Goal: Use online tool/utility: Utilize a website feature to perform a specific function

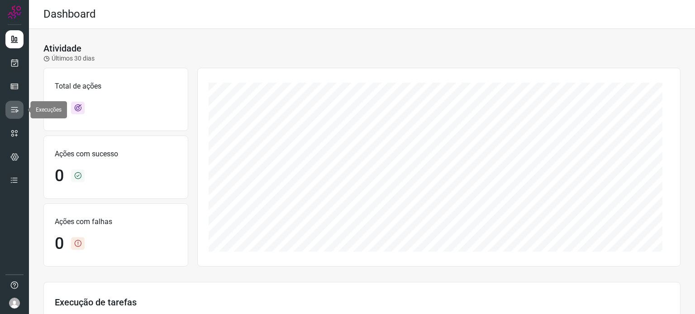
click at [14, 109] on icon at bounding box center [14, 109] width 9 height 9
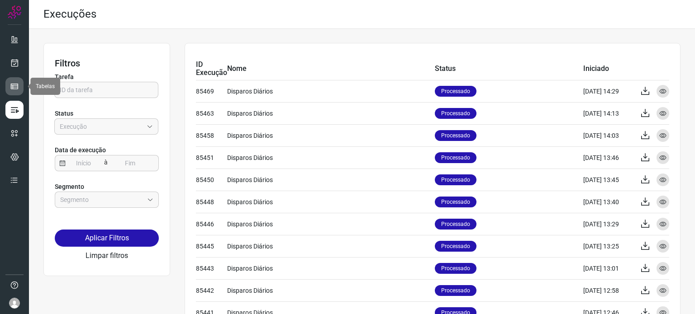
click at [14, 83] on icon at bounding box center [14, 86] width 9 height 9
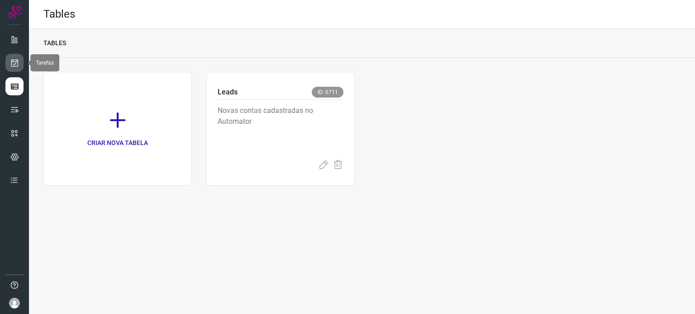
click at [15, 65] on icon at bounding box center [14, 62] width 9 height 9
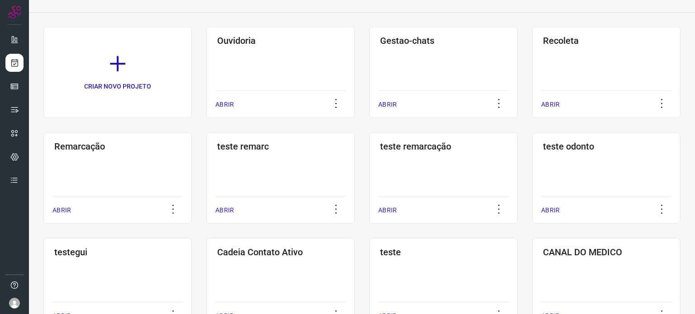
scroll to position [136, 0]
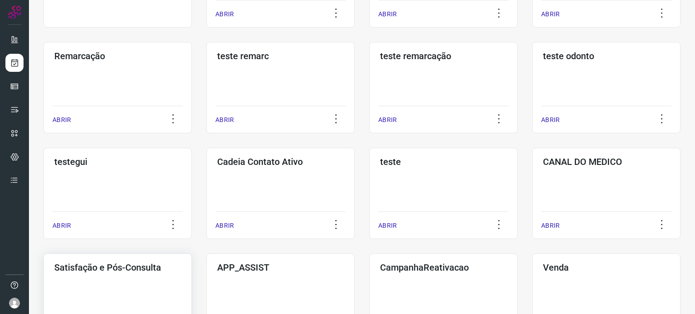
click at [128, 278] on div "Satisfação e Pós-Consulta ABRIR" at bounding box center [117, 299] width 148 height 91
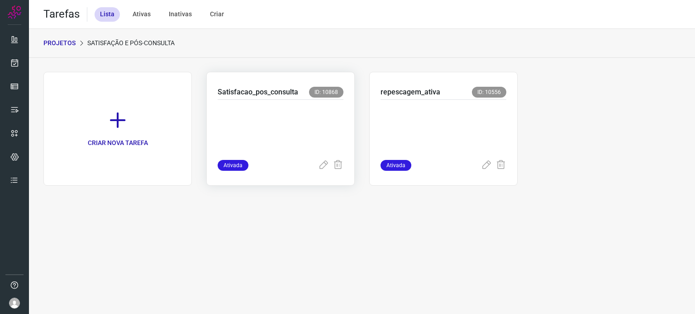
click at [301, 131] on p at bounding box center [281, 127] width 126 height 45
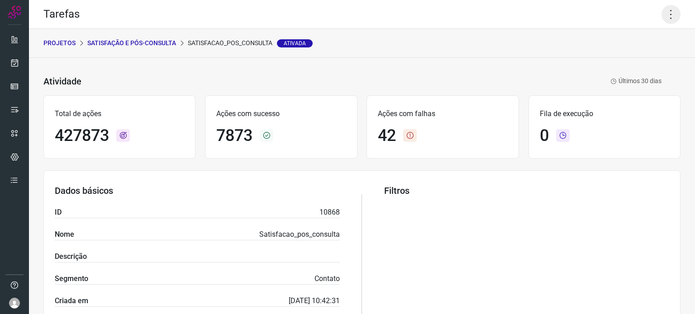
click at [661, 18] on icon at bounding box center [670, 14] width 19 height 19
click at [635, 63] on li "Executar" at bounding box center [632, 59] width 82 height 14
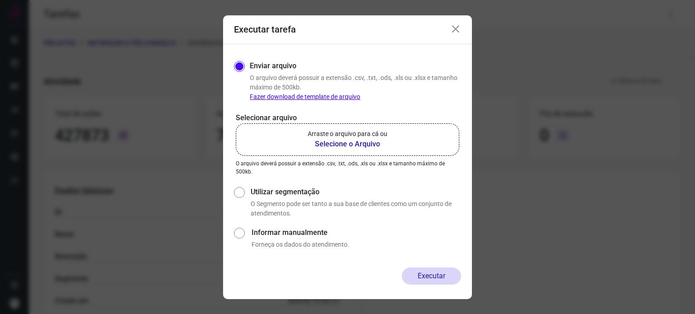
click at [428, 134] on label "Arraste o arquivo para cá ou Selecione o Arquivo" at bounding box center [347, 139] width 223 height 33
click at [0, 0] on input "Arraste o arquivo para cá ou Selecione o Arquivo" at bounding box center [0, 0] width 0 height 0
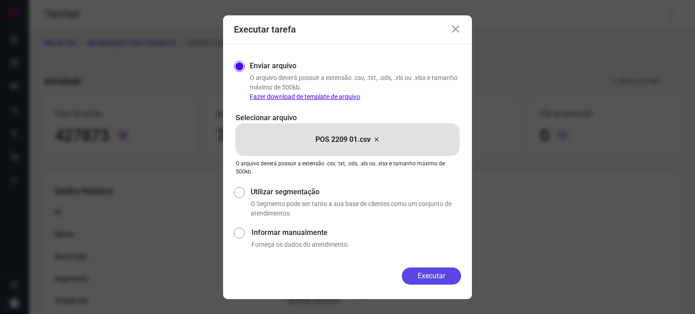
click at [438, 282] on button "Executar" at bounding box center [431, 276] width 59 height 17
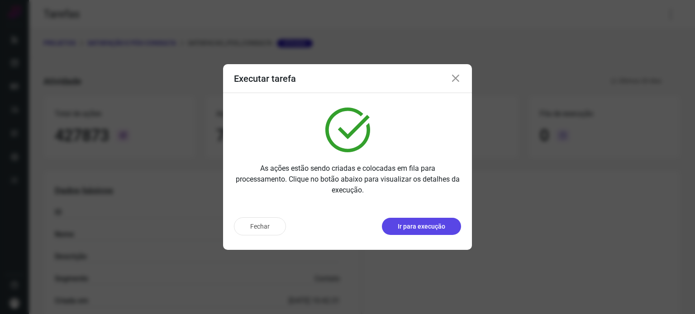
click at [417, 226] on p "Ir para execução" at bounding box center [421, 226] width 47 height 9
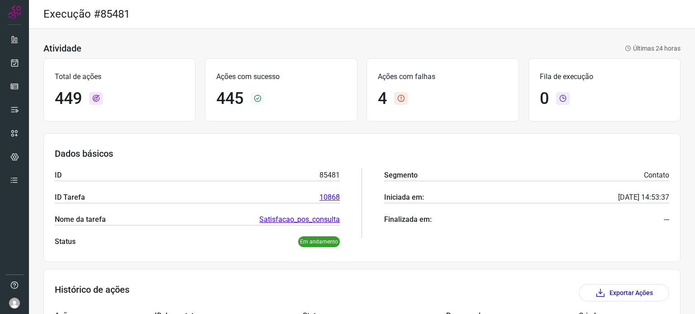
click at [378, 36] on div "Atividade Últimas 24 horas Total de ações 449 Ações com sucesso 445 Ações com f…" at bounding box center [362, 312] width 666 height 566
click at [340, 57] on div "Total de ações 449 Ações com sucesso 445 Ações com falhas 4 Fila de execução 0" at bounding box center [361, 90] width 637 height 72
